Goal: Task Accomplishment & Management: Use online tool/utility

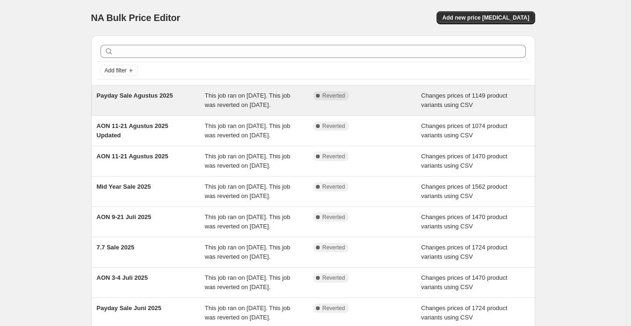
click at [382, 98] on div "Complete Reverted" at bounding box center [360, 95] width 94 height 9
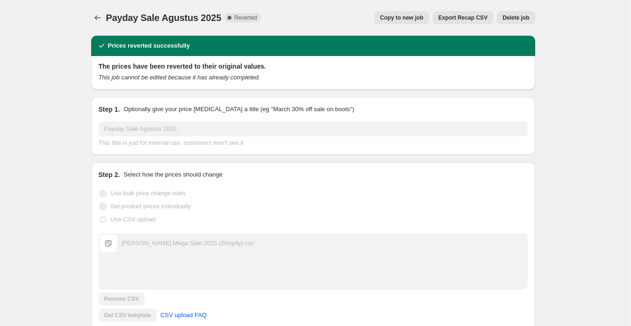
click at [401, 15] on span "Copy to new job" at bounding box center [401, 17] width 43 height 7
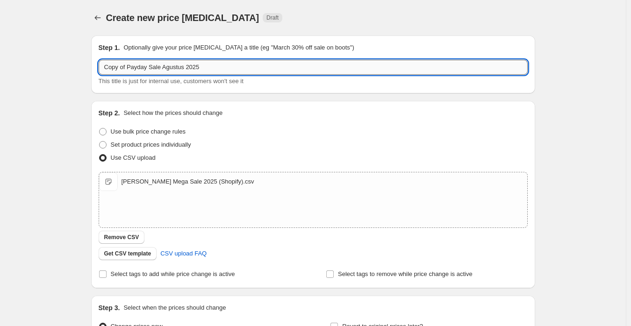
click at [192, 66] on input "Copy of Payday Sale Agustus 2025" at bounding box center [313, 67] width 429 height 15
paste input "9.9 Sale"
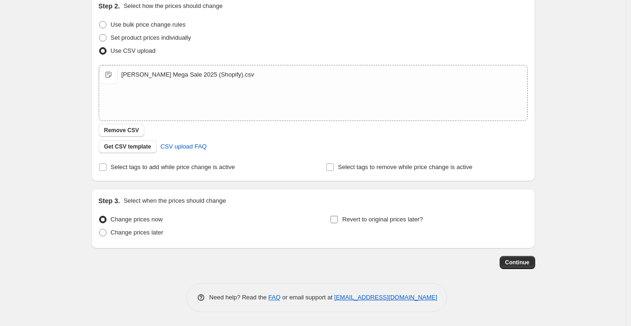
type input "9.9 Sale 2025"
click at [378, 217] on span "Revert to original prices later?" at bounding box center [382, 219] width 81 height 7
click at [338, 217] on input "Revert to original prices later?" at bounding box center [334, 219] width 7 height 7
checkbox input "true"
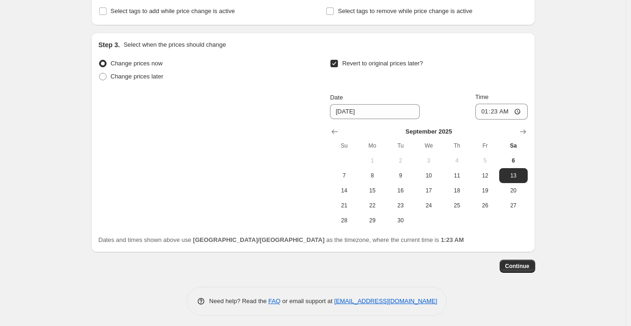
scroll to position [267, 0]
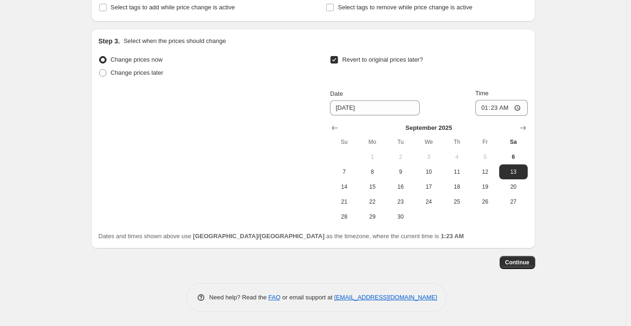
drag, startPoint x: 436, startPoint y: 168, endPoint x: 453, endPoint y: 160, distance: 18.8
click at [436, 168] on span "10" at bounding box center [428, 171] width 21 height 7
type input "[DATE]"
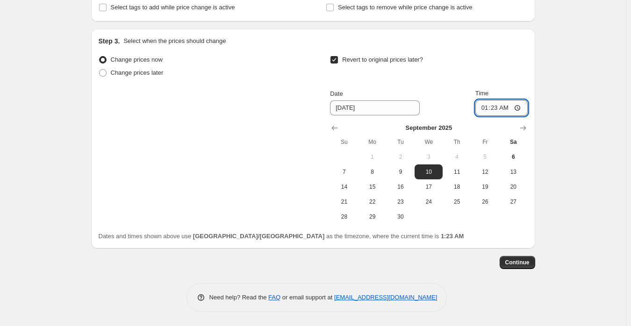
click at [486, 107] on input "01:23" at bounding box center [501, 108] width 52 height 16
type input "23:59"
click at [569, 134] on div "Create new price [MEDICAL_DATA]. This page is ready Create new price [MEDICAL_D…" at bounding box center [313, 29] width 626 height 593
click at [524, 263] on span "Continue" at bounding box center [517, 262] width 24 height 7
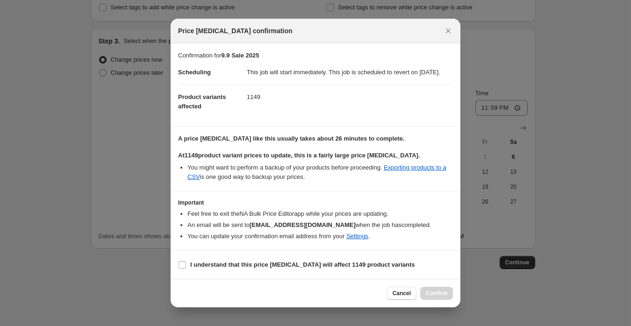
scroll to position [0, 0]
click at [256, 268] on b "I understand that this price [MEDICAL_DATA] will affect 1149 product variants" at bounding box center [302, 264] width 225 height 7
click at [186, 269] on input "I understand that this price [MEDICAL_DATA] will affect 1149 product variants" at bounding box center [182, 264] width 7 height 7
checkbox input "true"
click at [440, 297] on span "Confirm" at bounding box center [437, 293] width 22 height 7
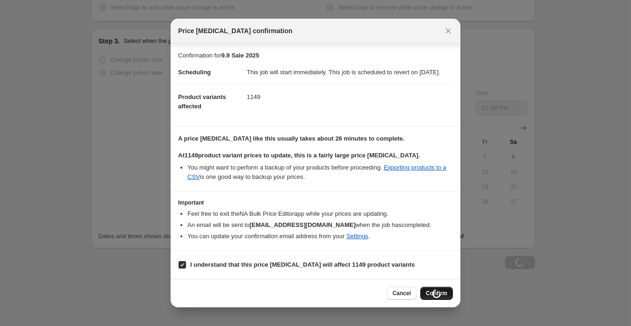
scroll to position [267, 0]
